Goal: Task Accomplishment & Management: Use online tool/utility

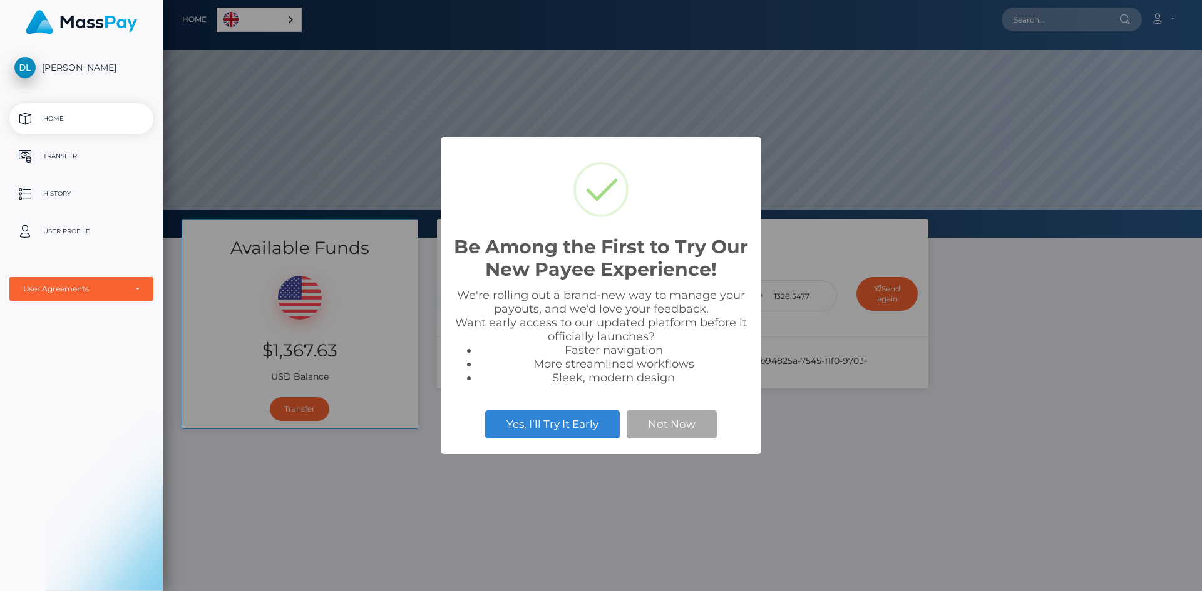
scroll to position [238, 1039]
click at [654, 429] on button "Not Now" at bounding box center [671, 425] width 90 height 28
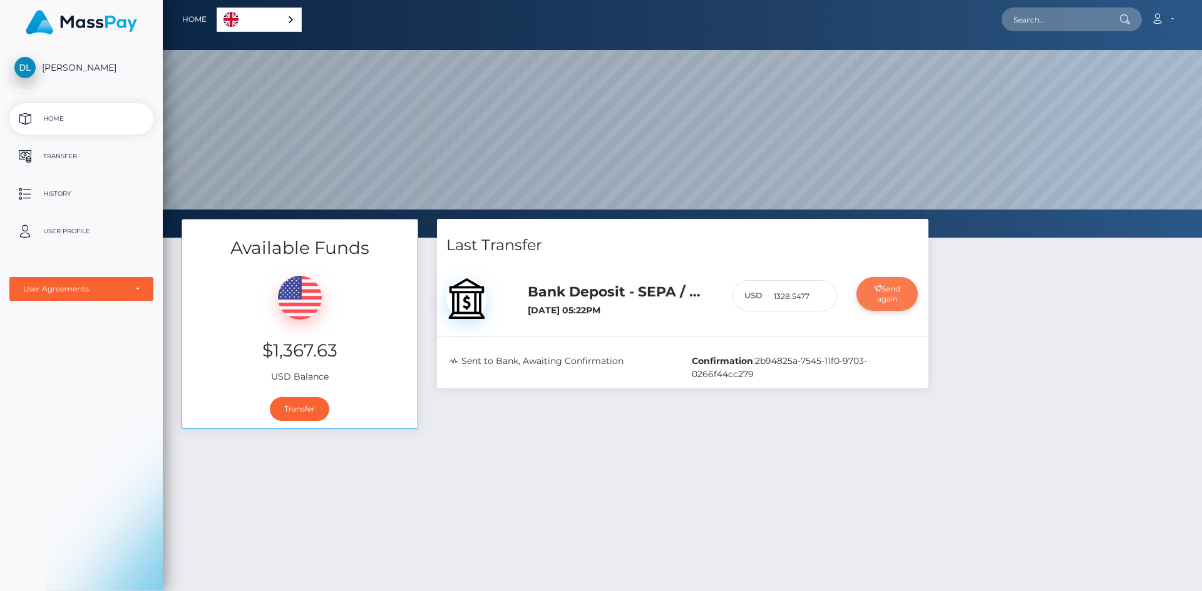
click at [888, 294] on button "Send again" at bounding box center [887, 294] width 62 height 34
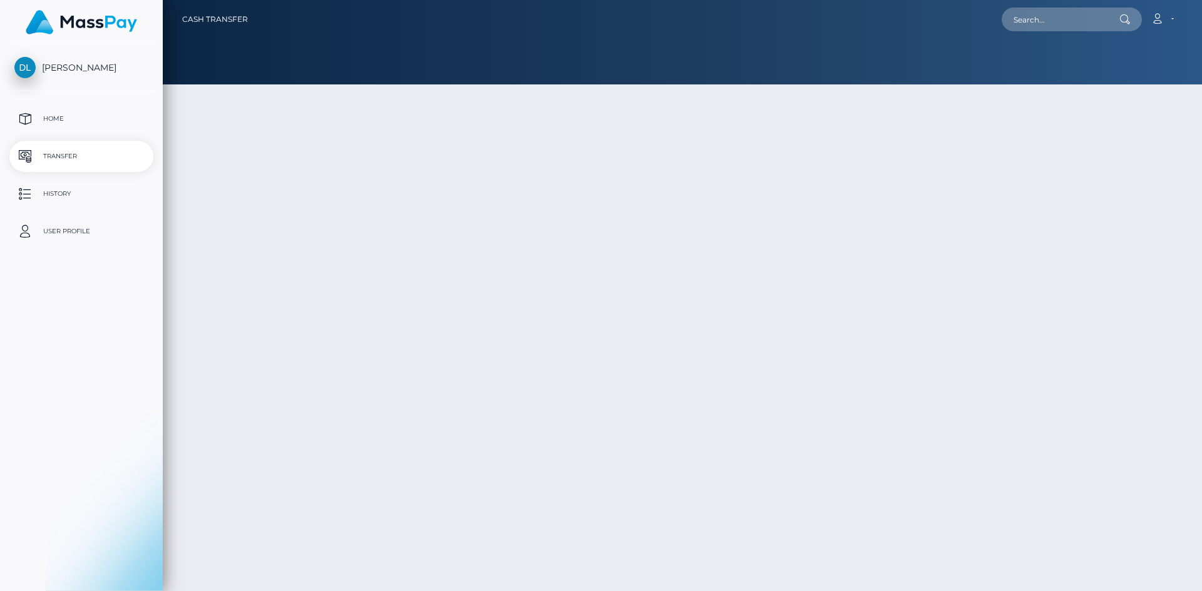
select select
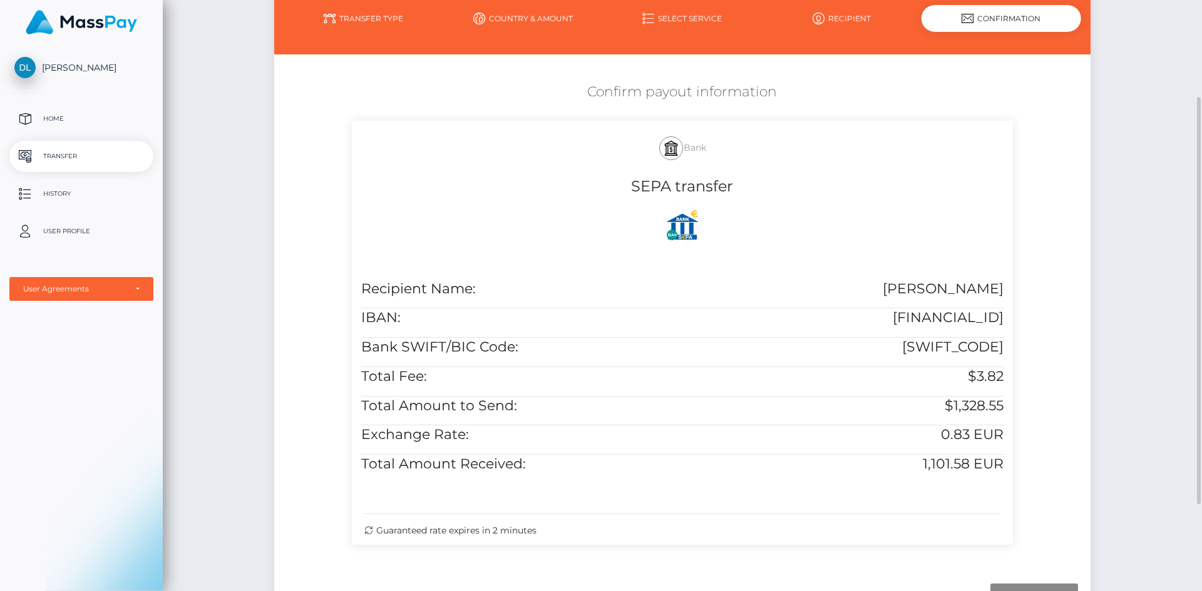
scroll to position [203, 0]
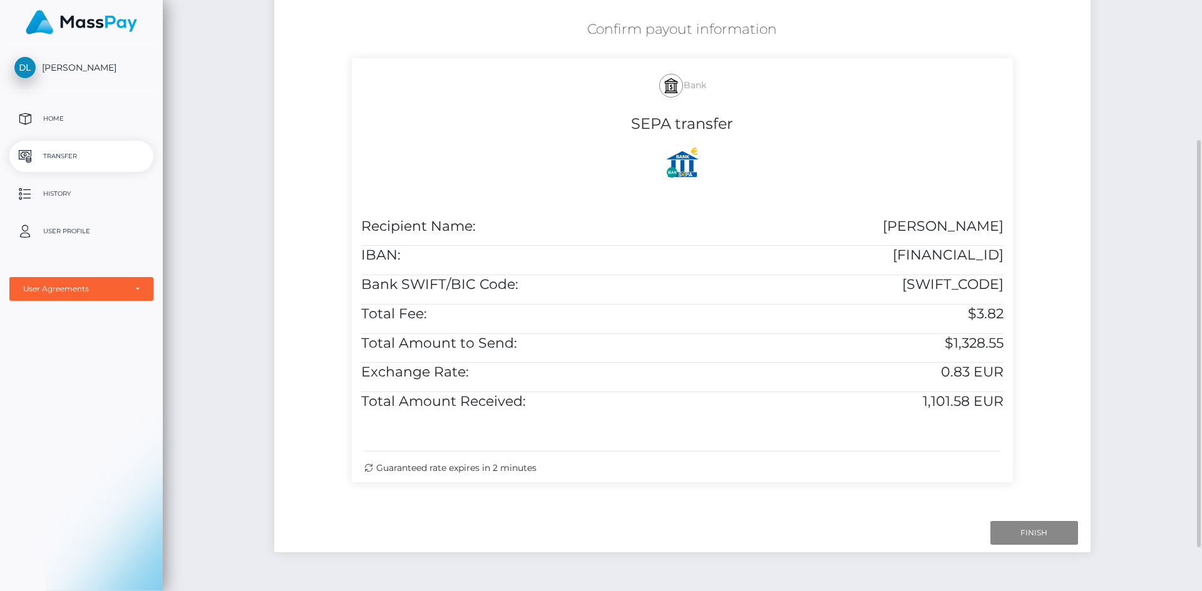
click at [1025, 528] on div "Next Finish Previous" at bounding box center [681, 533] width 815 height 39
click at [1012, 541] on input "Finish" at bounding box center [1034, 533] width 88 height 24
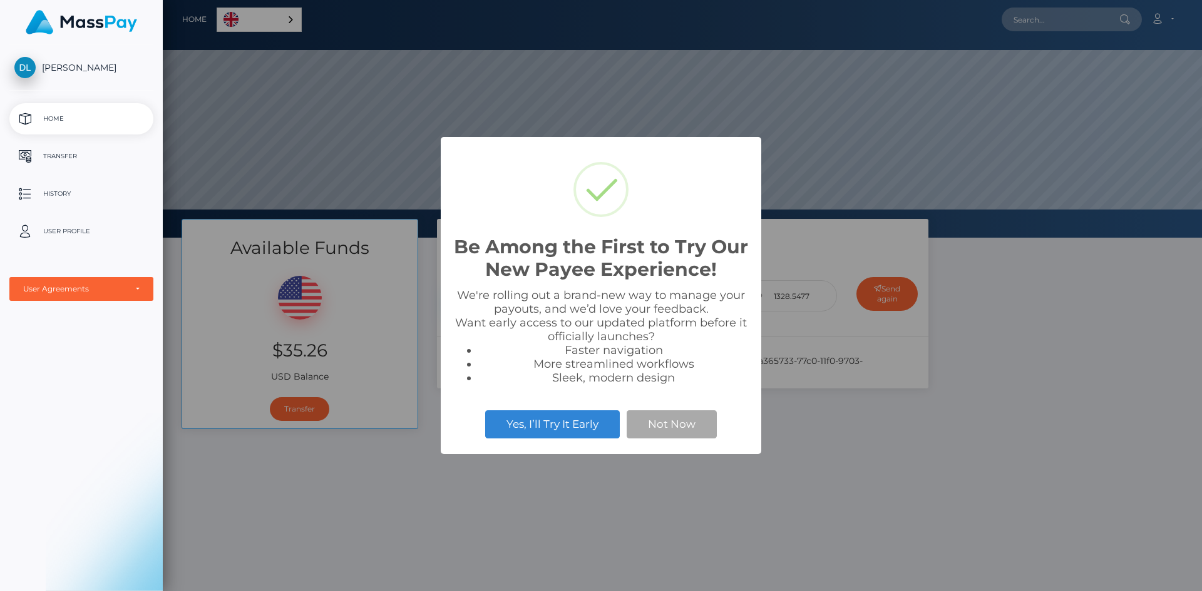
scroll to position [238, 1039]
